Goal: Obtain resource: Obtain resource

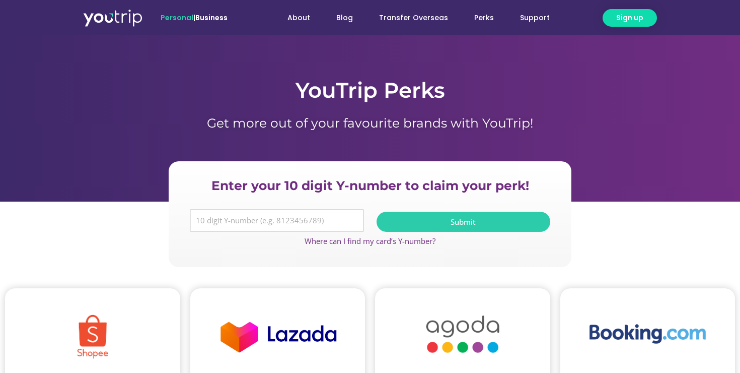
click at [203, 219] on input "Y Number" at bounding box center [277, 220] width 174 height 23
paste input "-8104026390"
click at [198, 222] on input "-8104026390" at bounding box center [277, 220] width 174 height 23
type input "8104026390"
click at [430, 226] on button "Submit" at bounding box center [464, 222] width 174 height 20
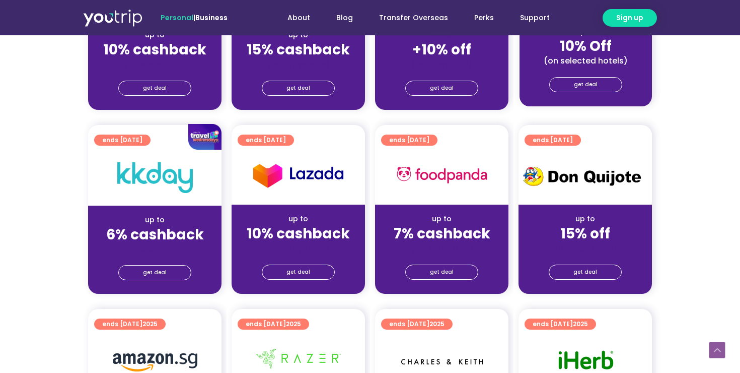
scroll to position [335, 0]
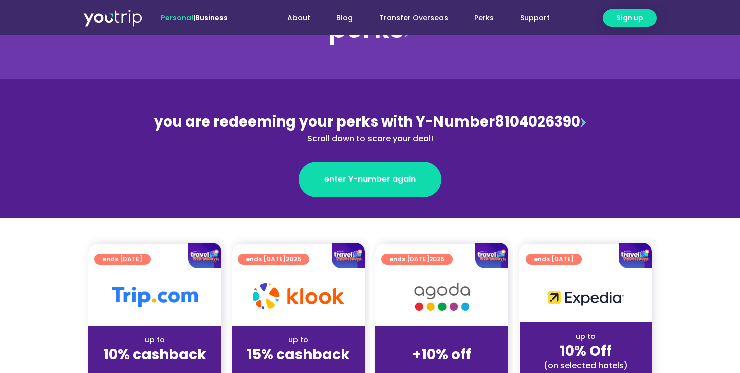
scroll to position [295, 0]
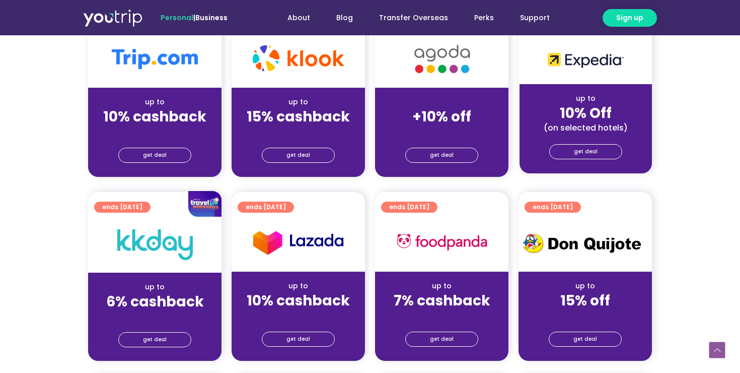
click at [156, 163] on div "get deal" at bounding box center [154, 157] width 133 height 40
click at [156, 155] on span "get deal" at bounding box center [155, 155] width 24 height 14
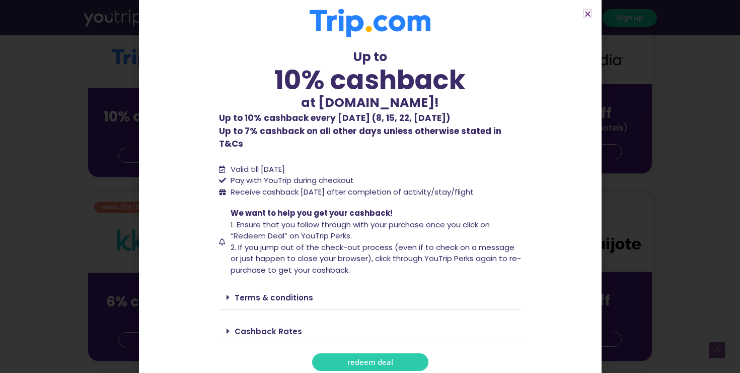
scroll to position [7, 0]
click at [386, 358] on span "redeem deal" at bounding box center [371, 362] width 46 height 8
